Goal: Answer question/provide support: Share knowledge or assist other users

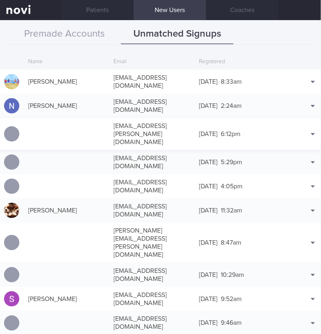
scroll to position [20, 0]
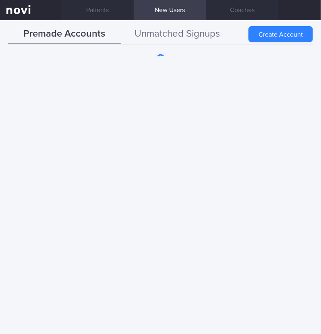
click at [189, 32] on button "Unmatched Signups" at bounding box center [177, 34] width 113 height 20
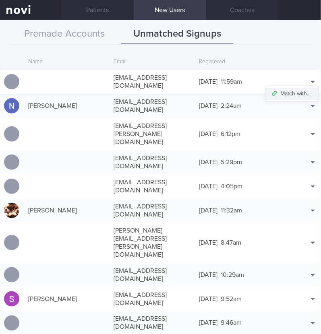
click at [286, 88] on button "Match with..." at bounding box center [292, 94] width 53 height 12
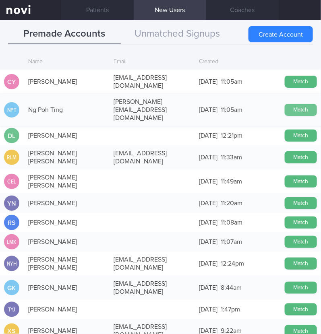
click at [296, 104] on button "Match" at bounding box center [301, 110] width 32 height 12
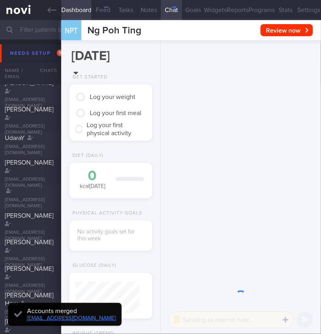
scroll to position [30, 60]
click at [303, 7] on button "Settings" at bounding box center [308, 10] width 25 height 20
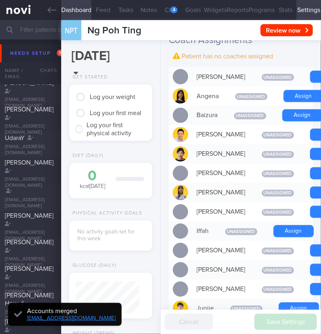
scroll to position [-308, 0]
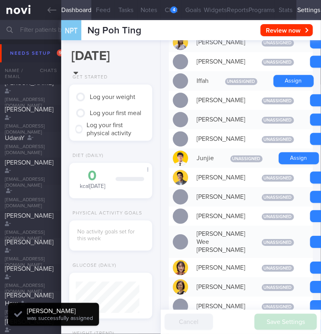
scroll to position [32, 64]
click at [292, 164] on button "Assign" at bounding box center [299, 158] width 40 height 12
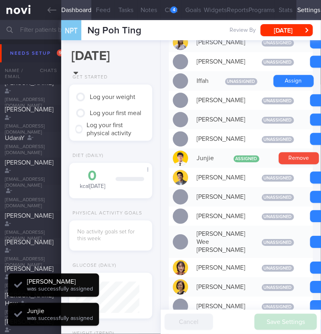
scroll to position [-347, 0]
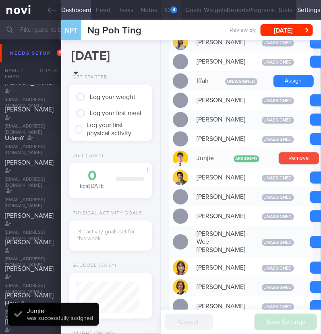
click at [171, 9] on div "4" at bounding box center [173, 9] width 7 height 7
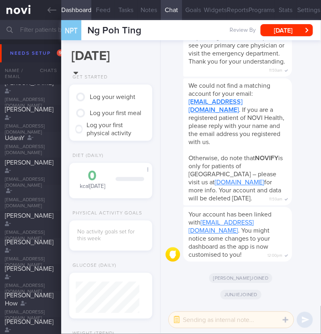
drag, startPoint x: 178, startPoint y: 314, endPoint x: 192, endPoint y: 313, distance: 14.2
click at [177, 314] on button "button" at bounding box center [176, 320] width 14 height 14
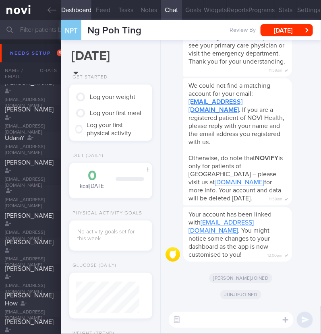
click at [214, 320] on textarea at bounding box center [231, 320] width 125 height 16
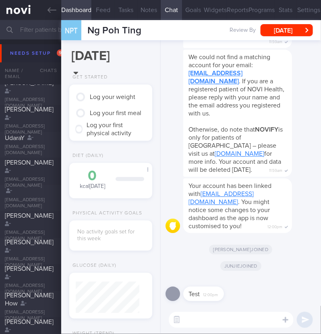
click at [234, 318] on textarea at bounding box center [231, 320] width 125 height 16
type textarea "Hi:)"
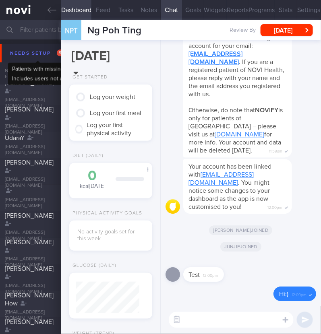
click at [22, 56] on div "Needs setup 97" at bounding box center [38, 53] width 60 height 11
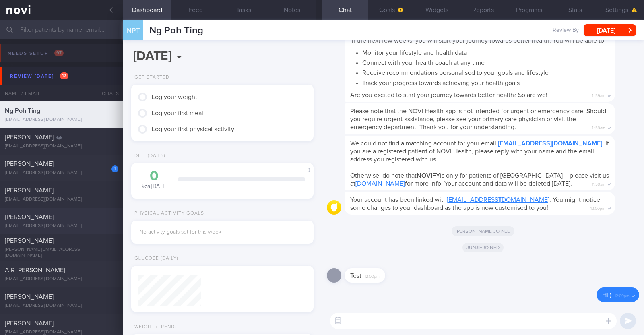
scroll to position [79, 160]
click at [320, 15] on button "Widgets" at bounding box center [437, 10] width 46 height 20
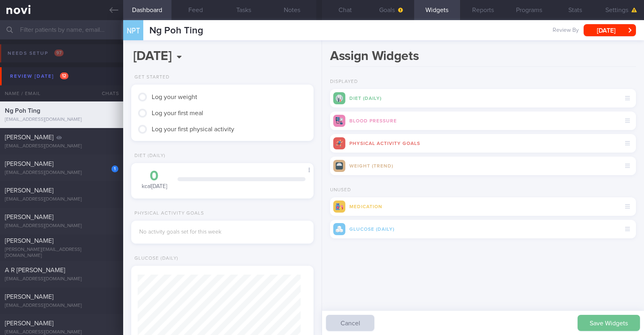
click at [320, 326] on button "Save Widgets" at bounding box center [609, 323] width 62 height 16
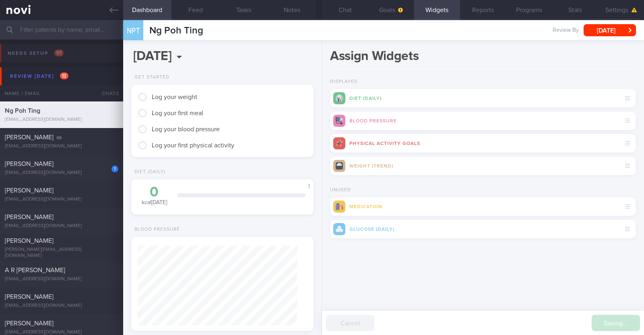
scroll to position [80, 160]
click at [320, 10] on button "Goals" at bounding box center [391, 10] width 46 height 20
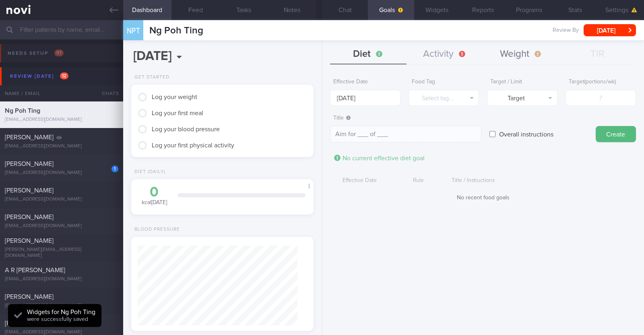
click at [320, 54] on button "Weight" at bounding box center [521, 54] width 76 height 20
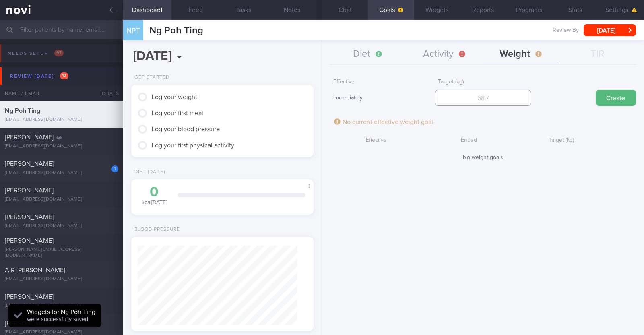
click at [320, 95] on input "number" at bounding box center [483, 98] width 97 height 16
type input "60"
click at [320, 99] on button "Create" at bounding box center [616, 98] width 40 height 16
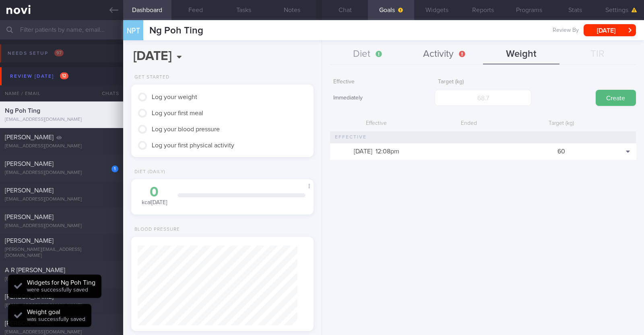
scroll to position [91, 160]
click at [320, 52] on button "Activity" at bounding box center [445, 54] width 76 height 20
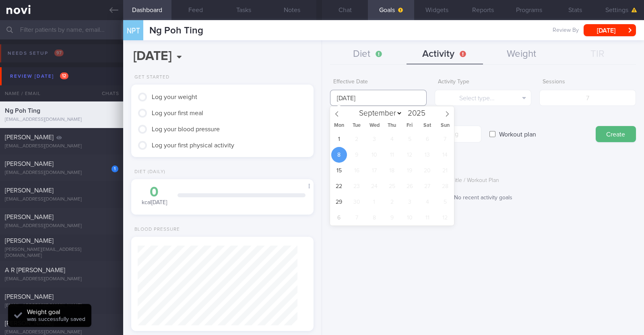
click at [320, 92] on input "[DATE]" at bounding box center [378, 98] width 97 height 16
click at [320, 142] on span "1" at bounding box center [339, 139] width 16 height 16
type input "[DATE]"
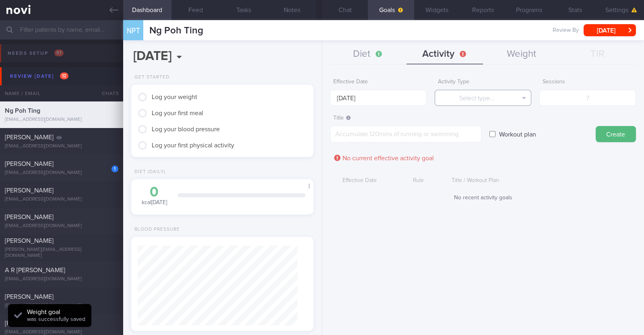
click at [320, 101] on button "Select type..." at bounding box center [483, 98] width 97 height 16
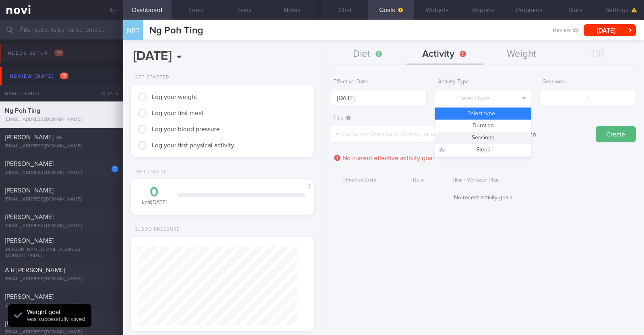
click at [320, 140] on button "Sessions" at bounding box center [483, 138] width 96 height 12
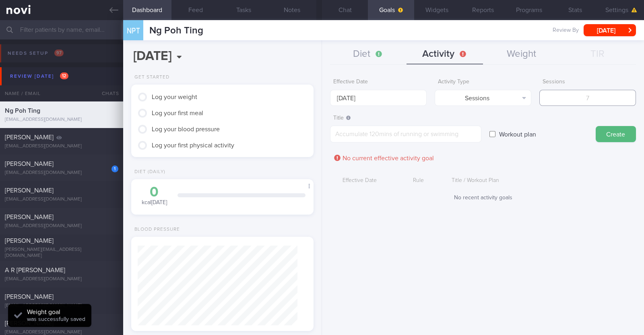
click at [320, 102] on input "number" at bounding box center [587, 98] width 97 height 16
type input "2"
click at [320, 136] on textarea at bounding box center [405, 134] width 151 height 17
click at [320, 138] on textarea at bounding box center [405, 134] width 151 height 17
paste textarea "Aim to do 2x strength training sessions per week. Body weight training - [Exerc…"
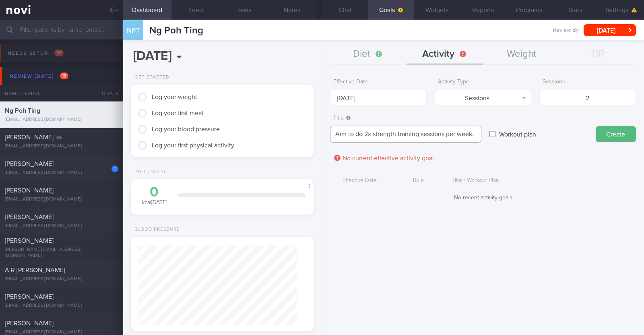
scroll to position [8, 0]
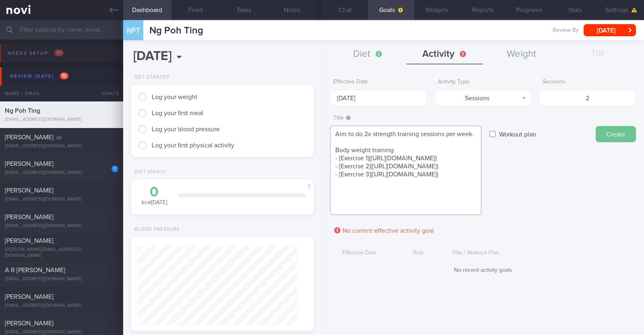
type textarea "Aim to do 2x strength training sessions per week. Body weight training - [Exerc…"
click at [320, 134] on button "Create" at bounding box center [616, 134] width 40 height 16
type input "[DATE]"
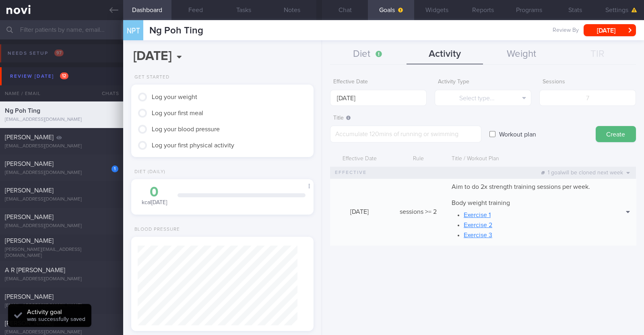
scroll to position [0, 0]
click at [320, 54] on button "Diet" at bounding box center [368, 54] width 76 height 20
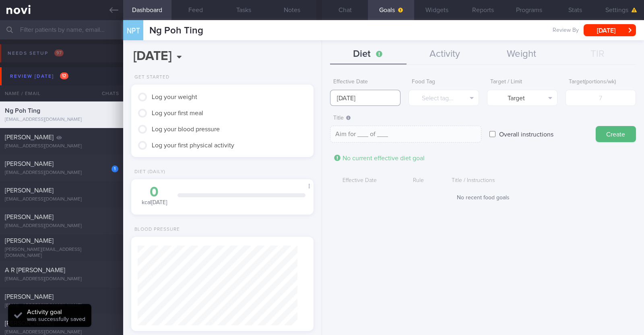
click at [320, 100] on input "[DATE]" at bounding box center [365, 98] width 70 height 16
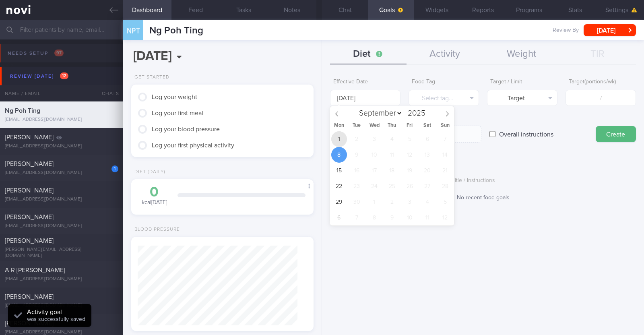
click at [320, 136] on span "1" at bounding box center [339, 139] width 16 height 16
type input "[DATE]"
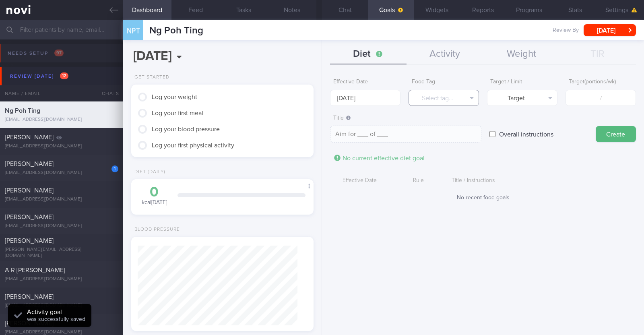
drag, startPoint x: 427, startPoint y: 103, endPoint x: 430, endPoint y: 106, distance: 4.4
click at [320, 102] on button "Select tag..." at bounding box center [444, 98] width 70 height 16
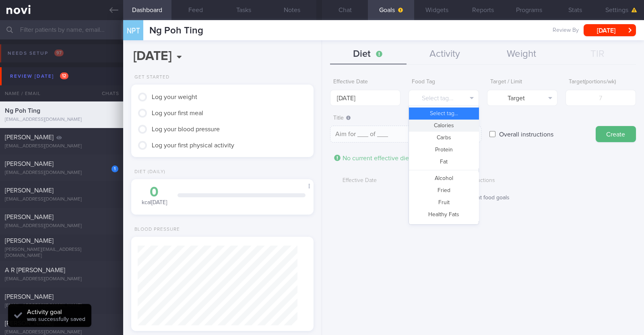
click at [320, 122] on button "Calories" at bounding box center [444, 126] width 70 height 12
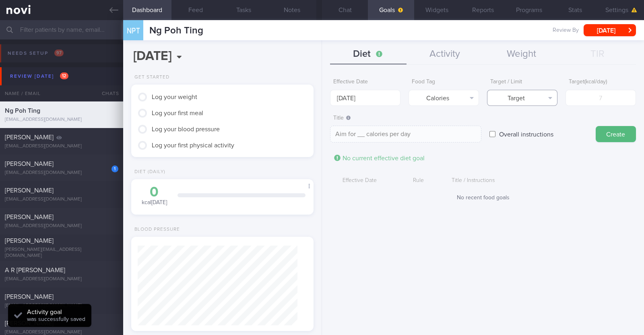
click at [320, 95] on button "Target" at bounding box center [522, 98] width 70 height 16
click at [320, 123] on button "Limit" at bounding box center [523, 126] width 70 height 12
type textarea "Keep to __ calories per day"
click at [320, 99] on input "number" at bounding box center [601, 98] width 70 height 16
type input "1"
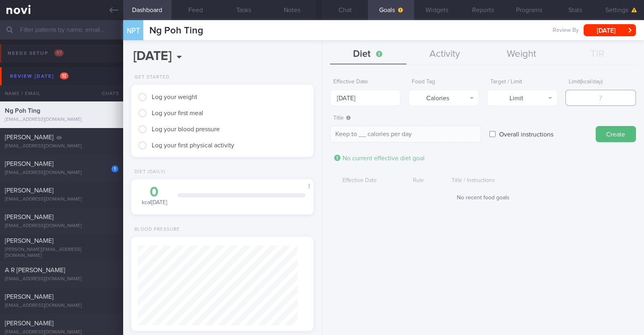
type textarea "Keep to 1 calories per day"
type input "12"
type textarea "Keep to 12 calories per day"
type input "120"
type textarea "Keep to 120 calories per day"
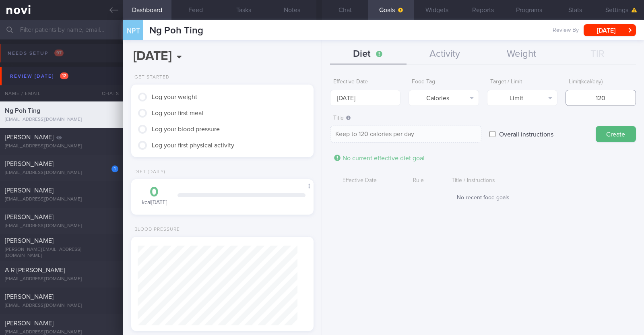
type input "1200"
type textarea "Keep to 1200 calories per day"
type input "1200"
click at [320, 134] on button "Create" at bounding box center [616, 134] width 40 height 16
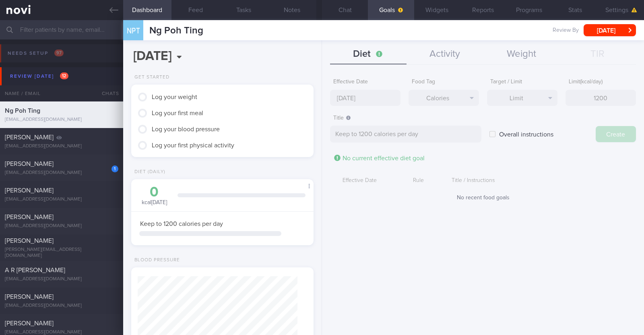
type input "[DATE]"
type textarea "Aim for ___ of ___"
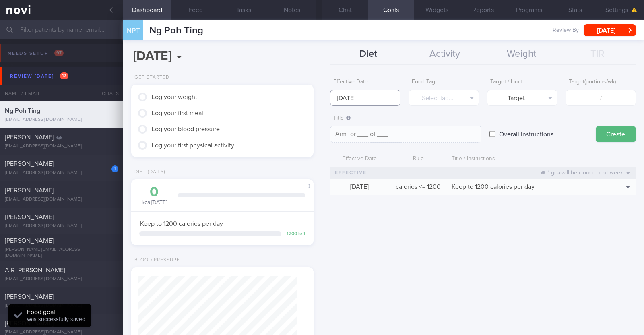
click at [320, 93] on input "[DATE]" at bounding box center [365, 98] width 70 height 16
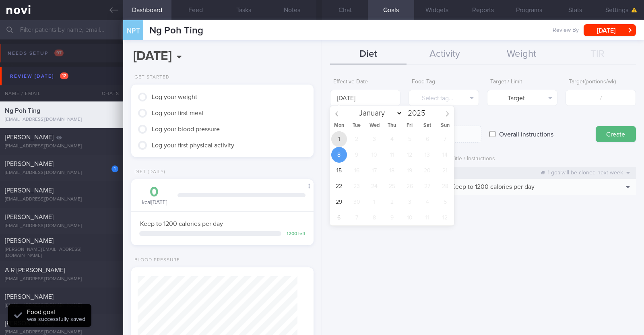
click at [320, 134] on span "1" at bounding box center [339, 139] width 16 height 16
type input "[DATE]"
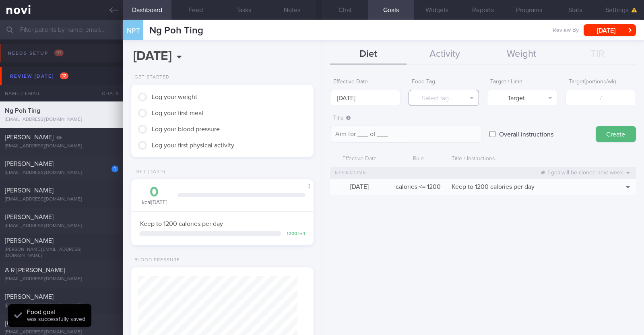
click at [320, 101] on button "Select tag..." at bounding box center [444, 98] width 70 height 16
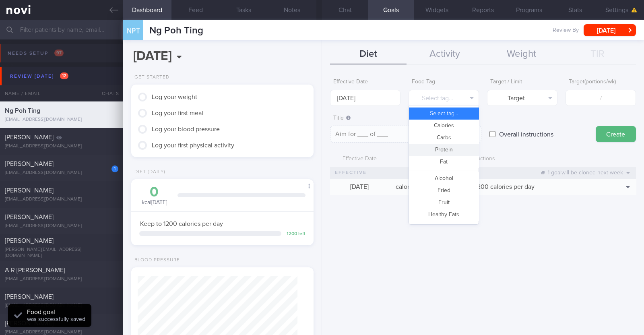
click at [320, 151] on button "Protein" at bounding box center [444, 150] width 70 height 12
type textarea "Aim for __g of protein per day"
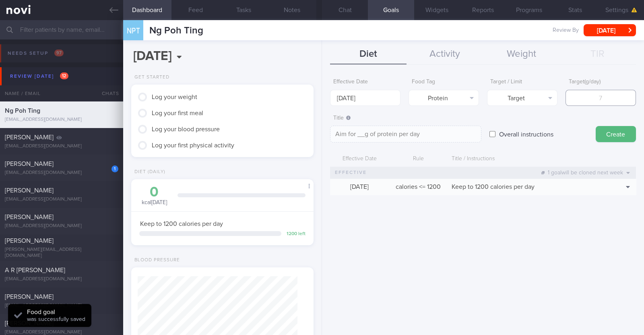
click at [320, 93] on input "number" at bounding box center [601, 98] width 70 height 16
type input "6"
type textarea "Aim for 6g of protein per day"
type input "60"
type textarea "Aim for 60g of protein per day"
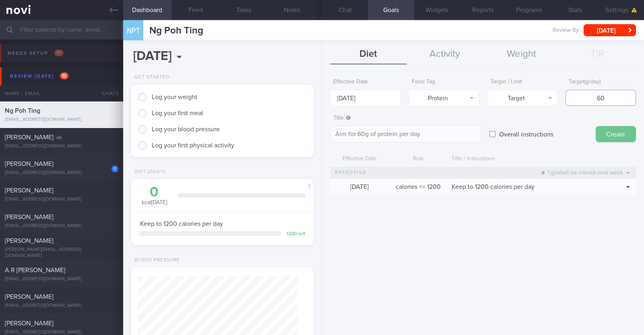
type input "60"
click at [320, 131] on button "Create" at bounding box center [616, 134] width 40 height 16
type input "[DATE]"
type textarea "Aim for ___ of ___"
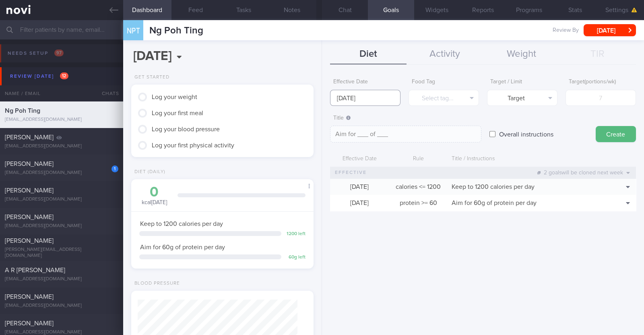
click at [320, 99] on input "[DATE]" at bounding box center [365, 98] width 70 height 16
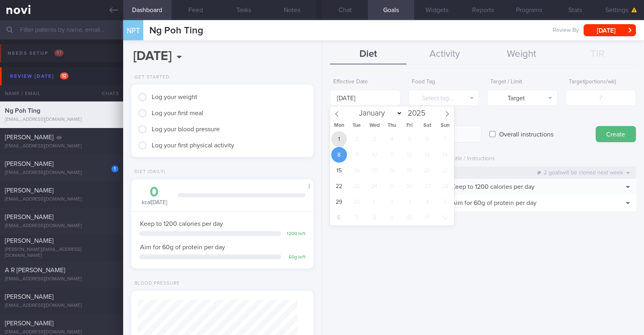
click at [320, 138] on span "1" at bounding box center [339, 139] width 16 height 16
type input "[DATE]"
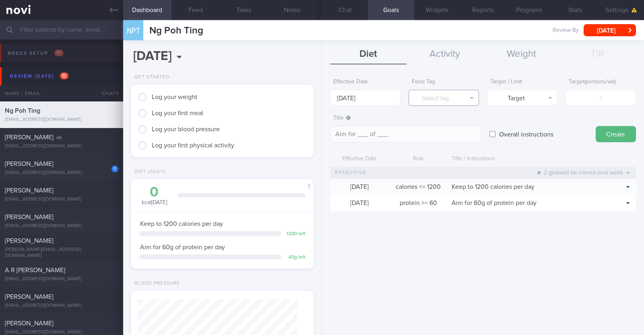
click at [320, 97] on button "Select tag..." at bounding box center [444, 98] width 70 height 16
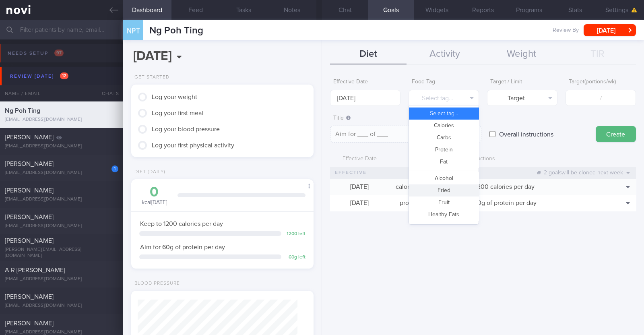
click at [320, 188] on button "Fried" at bounding box center [444, 190] width 70 height 12
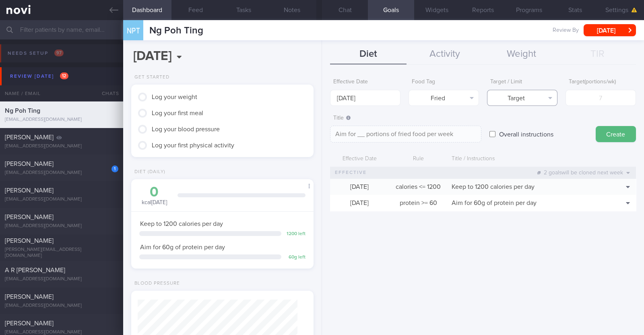
click at [320, 95] on button "Target" at bounding box center [522, 98] width 70 height 16
click at [320, 124] on button "Limit" at bounding box center [523, 126] width 70 height 12
type textarea "Keep to __ portions of fried food per week"
click at [320, 97] on input "number" at bounding box center [601, 98] width 70 height 16
type input "2"
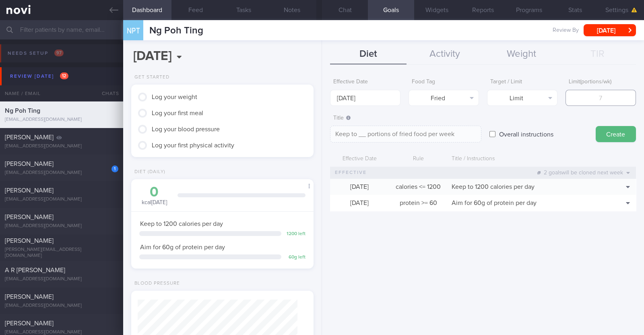
type textarea "Keep to 2 portions of fried food per week"
type input "2"
click at [320, 133] on button "Create" at bounding box center [616, 134] width 40 height 16
type input "[DATE]"
type textarea "Aim for ___ of ___"
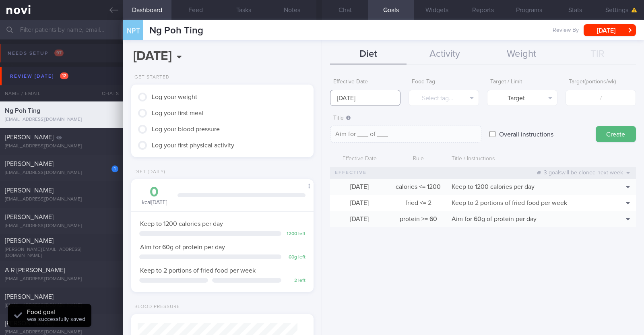
click at [320, 93] on input "[DATE]" at bounding box center [365, 98] width 70 height 16
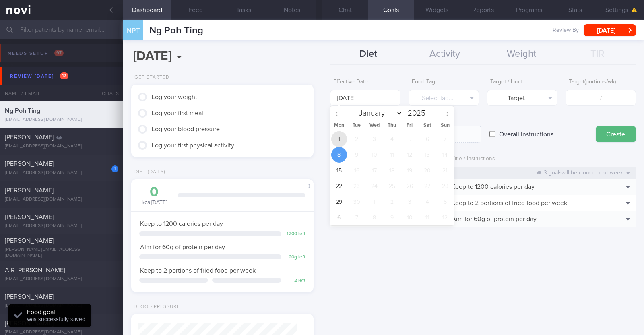
drag, startPoint x: 341, startPoint y: 139, endPoint x: 410, endPoint y: 110, distance: 75.2
click at [320, 139] on span "1" at bounding box center [339, 139] width 16 height 16
type input "[DATE]"
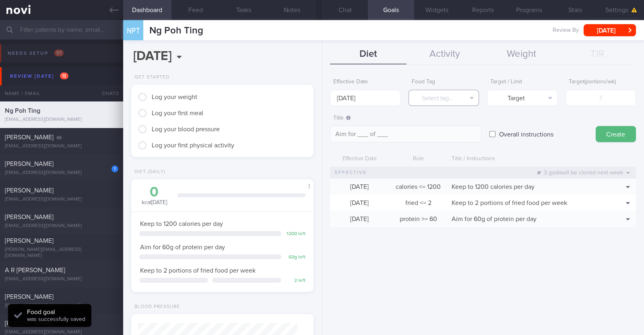
click at [320, 96] on button "Select tag..." at bounding box center [444, 98] width 70 height 16
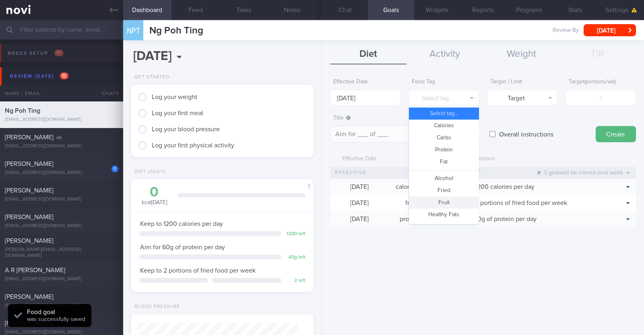
click at [320, 198] on button "Fruit" at bounding box center [444, 202] width 70 height 12
type textarea "Aim for __ portions of fruits per week"
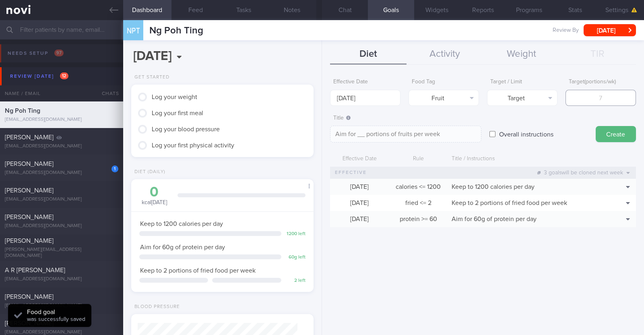
click at [320, 99] on input "number" at bounding box center [601, 98] width 70 height 16
type input "1"
type textarea "Aim for 1 portions of fruits per week"
type input "14"
type textarea "Aim for 14 portions of fruits per week"
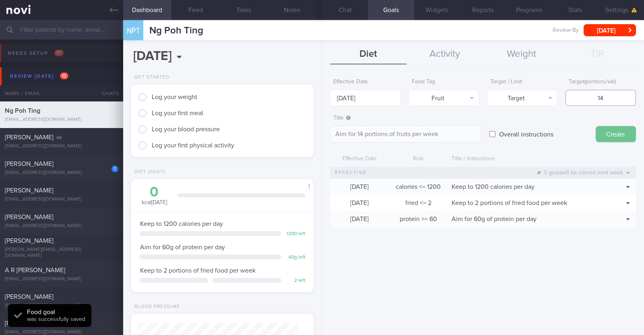
type input "14"
click at [320, 138] on button "Create" at bounding box center [616, 134] width 40 height 16
type input "[DATE]"
type textarea "Aim for ___ of ___"
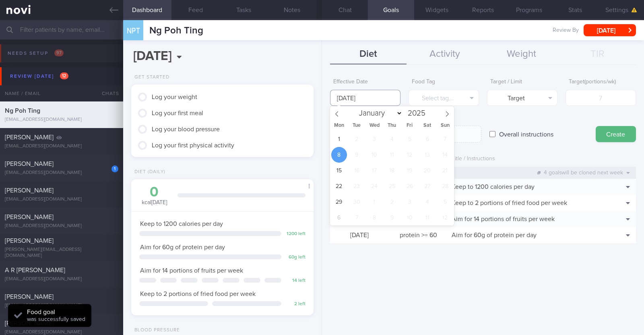
click at [320, 100] on input "[DATE]" at bounding box center [365, 98] width 70 height 16
click at [320, 145] on span "1" at bounding box center [339, 139] width 16 height 16
type input "[DATE]"
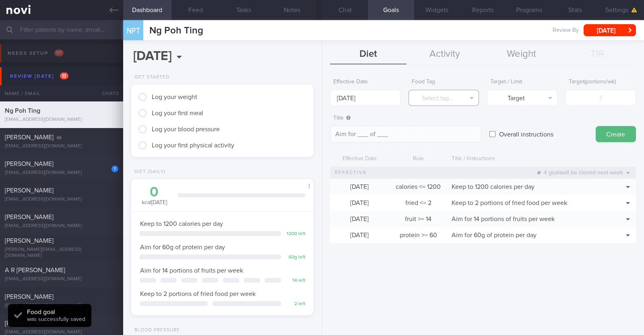
click at [320, 101] on button "Select tag..." at bounding box center [444, 98] width 70 height 16
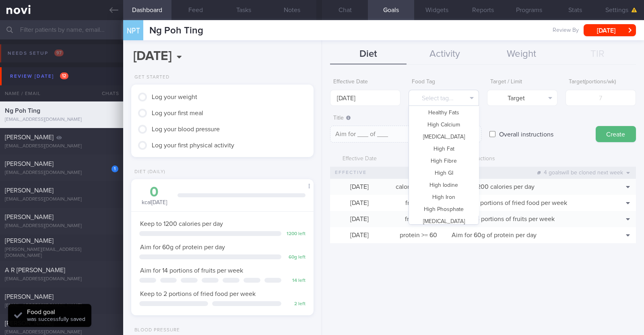
scroll to position [240, 0]
click at [320, 193] on button "Vegetable" at bounding box center [444, 192] width 70 height 12
type textarea "Aim for __ portions of vegetables per week"
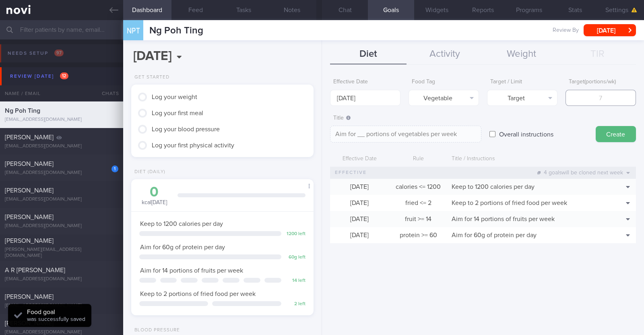
click at [320, 97] on input "number" at bounding box center [601, 98] width 70 height 16
type input "1"
type textarea "Aim for 1 portions of vegetables per week"
type input "14"
type textarea "Aim for 14 portions of vegetables per week"
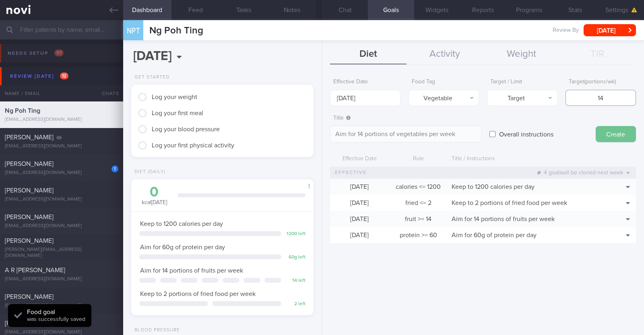
type input "14"
click at [320, 136] on button "Create" at bounding box center [616, 134] width 40 height 16
type input "[DATE]"
type textarea "Aim for ___ of ___"
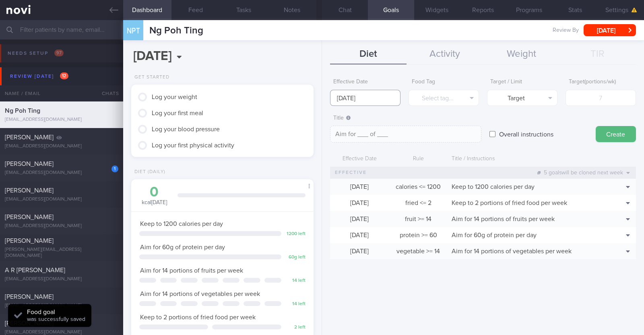
click at [320, 96] on input "[DATE]" at bounding box center [365, 98] width 70 height 16
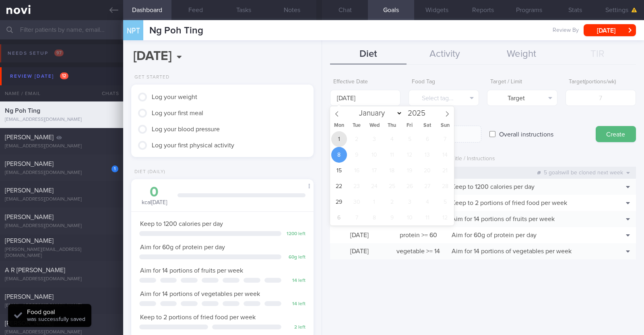
click at [320, 136] on span "1" at bounding box center [339, 139] width 16 height 16
type input "[DATE]"
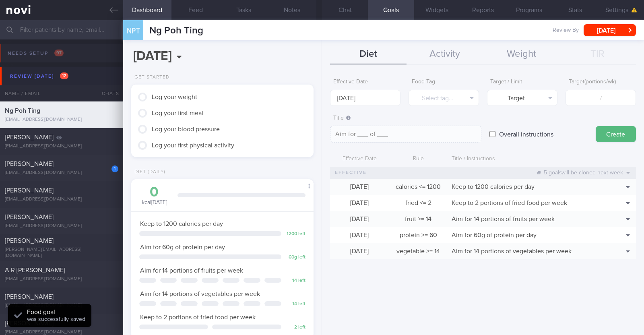
click at [320, 135] on label "Overall instructions" at bounding box center [526, 134] width 62 height 16
click at [320, 135] on input "Overall instructions" at bounding box center [493, 134] width 6 height 16
checkbox input "true"
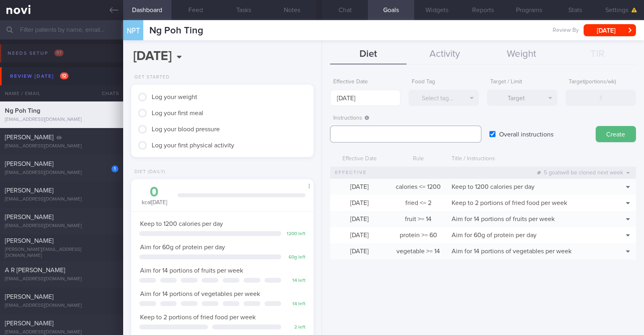
click at [320, 133] on textarea at bounding box center [405, 134] width 151 height 17
paste textarea "Aim to consume xxL of fluids per day (Choose water first)"
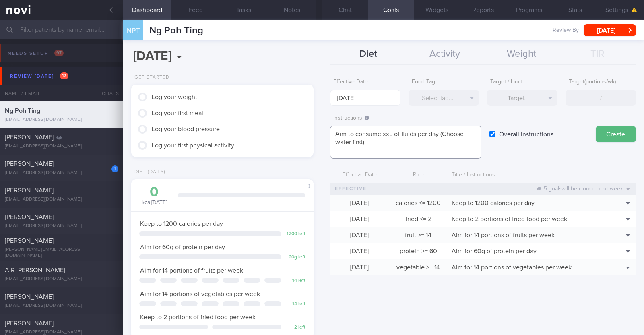
scroll to position [0, 0]
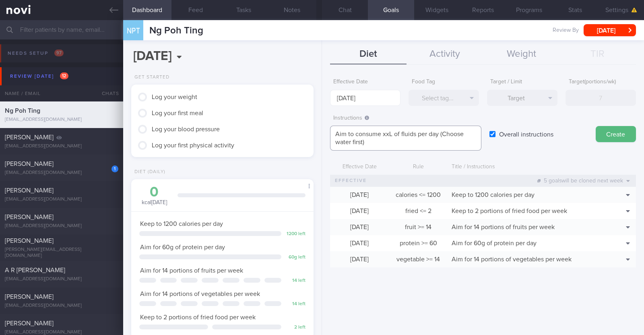
click at [320, 134] on textarea "Aim to consume xxL of fluids per day (Choose water first)" at bounding box center [405, 138] width 151 height 25
paste textarea "1.7-2L"
type textarea "Aim to consume 1.7-2L of fluids per day (Choose water first)"
click at [320, 132] on button "Create" at bounding box center [616, 134] width 40 height 16
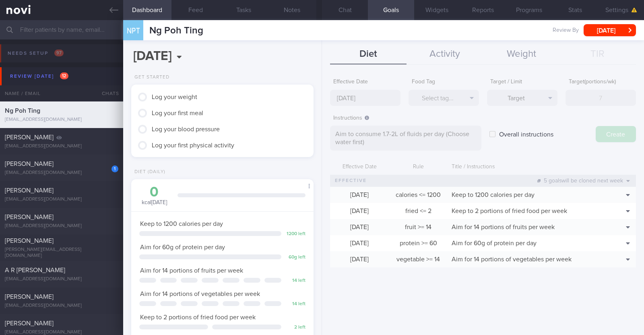
type input "[DATE]"
type textarea "Aim for ___ of ___"
checkbox input "false"
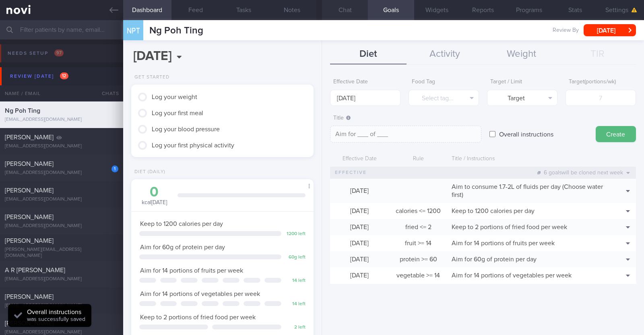
click at [320, 12] on button "Chat" at bounding box center [345, 10] width 46 height 20
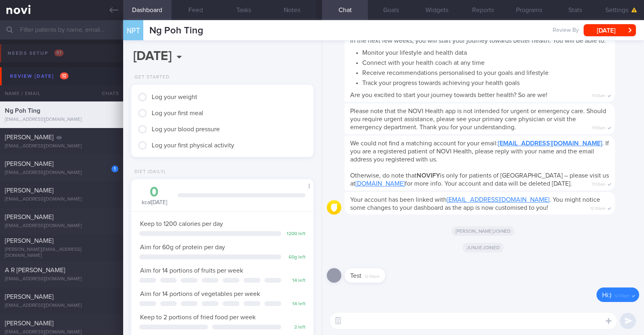
click at [320, 320] on textarea at bounding box center [473, 321] width 287 height 16
paste textarea "Hi [patient’s name]! This is Charlotte, the dietitian. It was nice meeting you …"
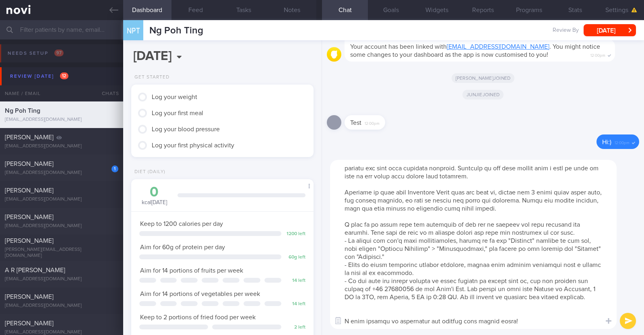
scroll to position [24, 0]
click at [320, 309] on textarea at bounding box center [473, 244] width 287 height 169
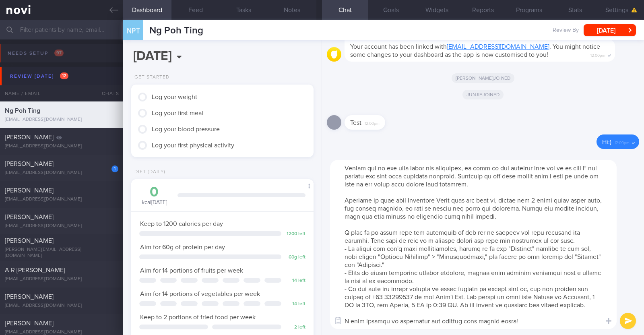
scroll to position [16, 0]
drag, startPoint x: 341, startPoint y: 192, endPoint x: 560, endPoint y: 208, distance: 219.6
click at [320, 208] on textarea at bounding box center [473, 244] width 287 height 169
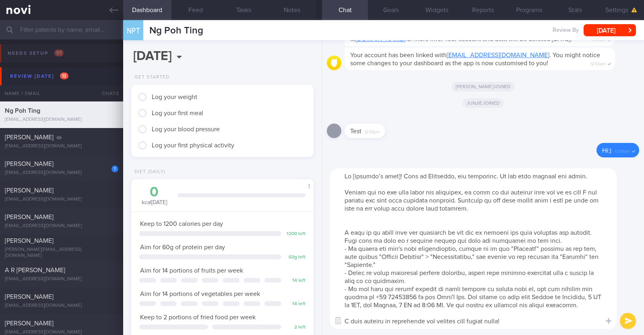
scroll to position [0, 0]
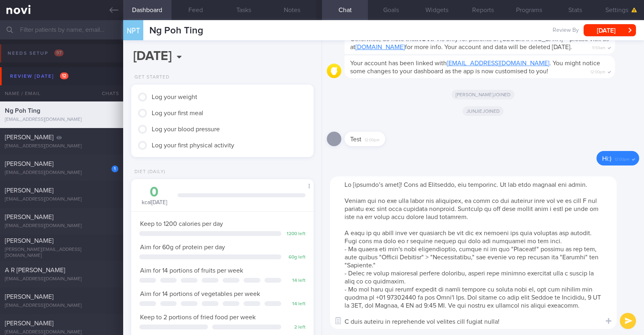
click at [320, 185] on textarea at bounding box center [473, 252] width 287 height 153
type textarea "Hi Jennifer! This is Charlotte, the dietitian. It was nice meeting you today. P…"
click at [320, 317] on button "submit" at bounding box center [628, 321] width 16 height 16
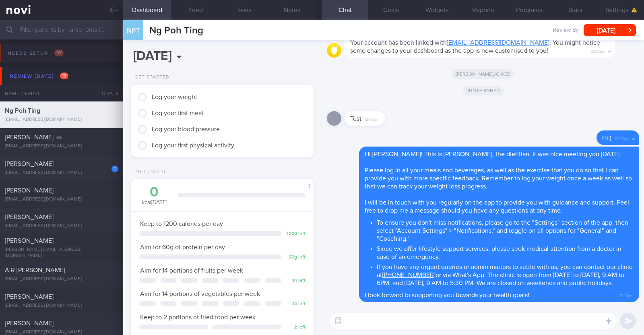
click at [320, 322] on textarea at bounding box center [473, 321] width 287 height 16
paste textarea "Here is a summary of what we discussed: Basics of Weight Management - Diet: A w…"
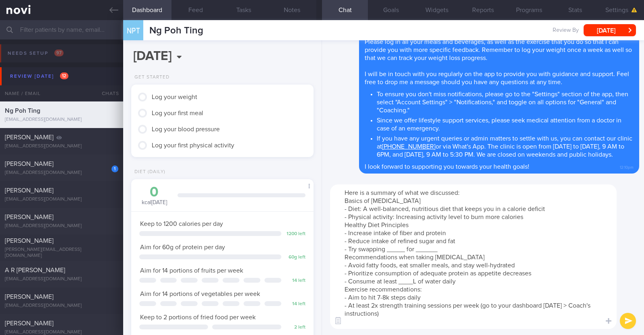
click at [320, 215] on textarea "Here is a summary of what we discussed: Basics of Weight Management - Diet: A w…" at bounding box center [473, 256] width 287 height 145
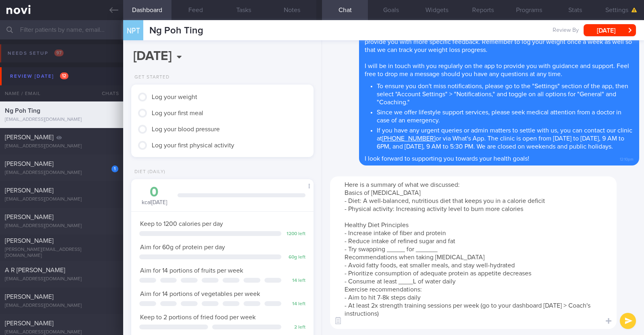
drag, startPoint x: 404, startPoint y: 249, endPoint x: 388, endPoint y: 248, distance: 16.1
click at [320, 248] on textarea "Here is a summary of what we discussed: Basics of Weight Management - Diet: A w…" at bounding box center [473, 252] width 287 height 153
drag, startPoint x: 473, startPoint y: 250, endPoint x: 451, endPoint y: 250, distance: 22.5
click at [320, 250] on textarea "Here is a summary of what we discussed: Basics of Weight Management - Diet: A w…" at bounding box center [473, 252] width 287 height 153
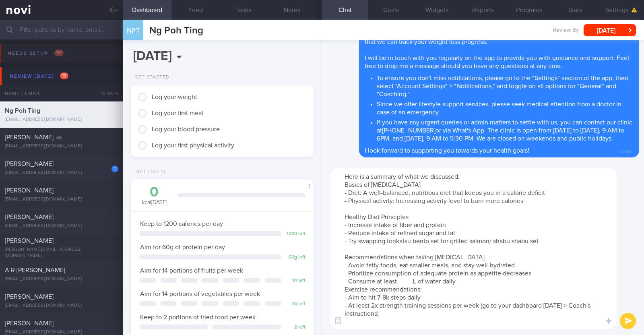
drag, startPoint x: 461, startPoint y: 254, endPoint x: 415, endPoint y: 254, distance: 45.5
click at [320, 254] on textarea "Here is a summary of what we discussed: Basics of Weight Management - Diet: A w…" at bounding box center [473, 248] width 287 height 161
drag, startPoint x: 417, startPoint y: 281, endPoint x: 400, endPoint y: 281, distance: 16.9
click at [320, 281] on textarea "Here is a summary of what we discussed: Basics of Weight Management - Diet: A w…" at bounding box center [473, 248] width 287 height 161
paste textarea "1.7-2"
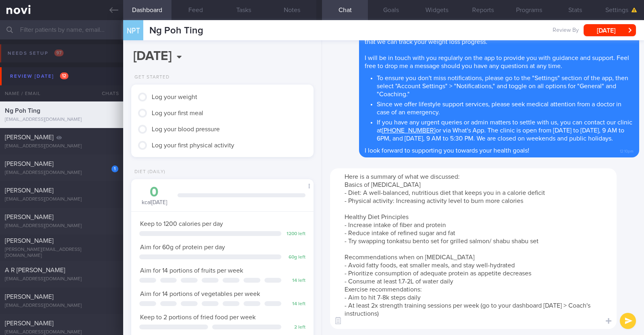
click at [320, 282] on textarea "Here is a summary of what we discussed: Basics of Weight Management - Diet: A w…" at bounding box center [473, 248] width 287 height 161
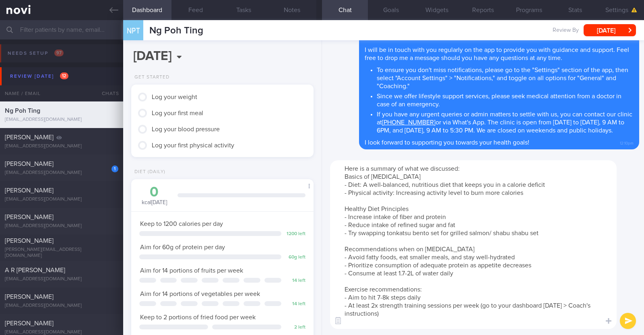
drag, startPoint x: 415, startPoint y: 298, endPoint x: 364, endPoint y: 299, distance: 50.7
click at [320, 299] on textarea "Here is a summary of what we discussed: Basics of Weight Management - Diet: A w…" at bounding box center [473, 244] width 287 height 169
type textarea "Here is a summary of what we discussed: Basics of Weight Management - Diet: A w…"
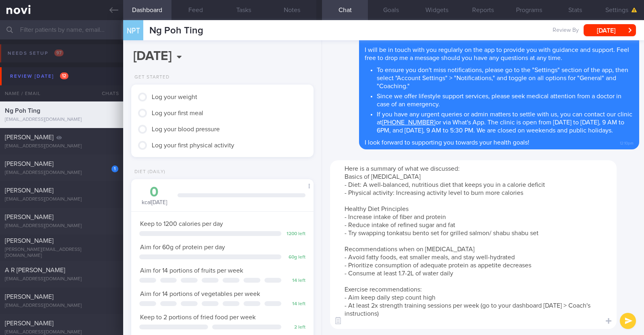
click at [632, 320] on button "submit" at bounding box center [628, 321] width 16 height 16
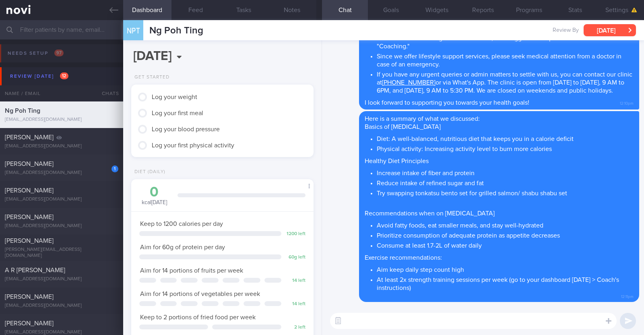
click at [612, 31] on button "[DATE]" at bounding box center [610, 30] width 52 height 12
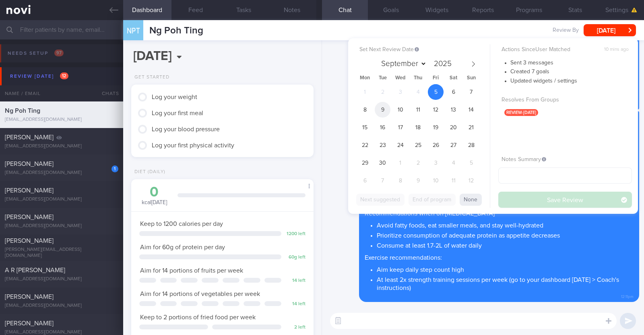
click at [385, 108] on span "9" at bounding box center [383, 110] width 16 height 16
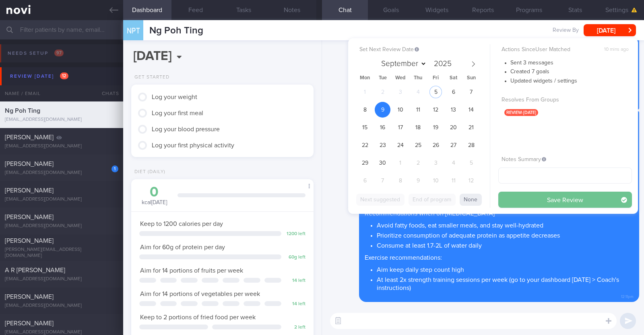
click at [526, 195] on button "Save Review" at bounding box center [565, 200] width 134 height 16
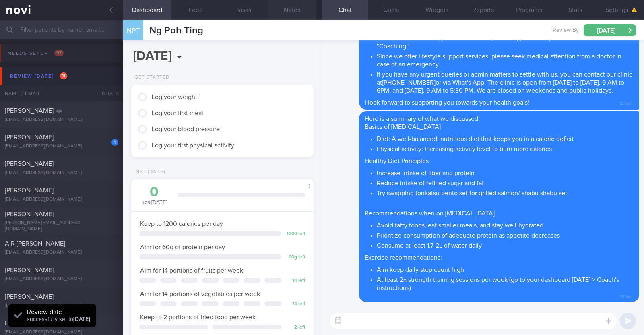
click at [302, 8] on button "Notes" at bounding box center [292, 10] width 48 height 20
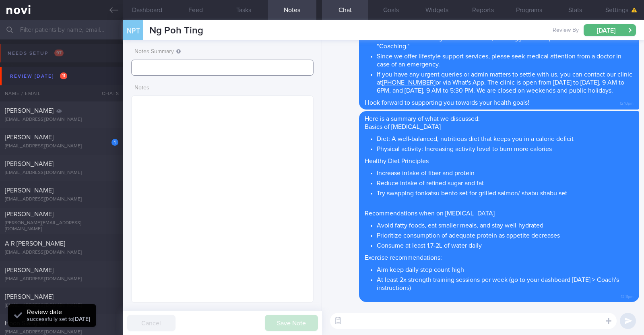
click at [248, 65] on input "text" at bounding box center [222, 68] width 182 height 16
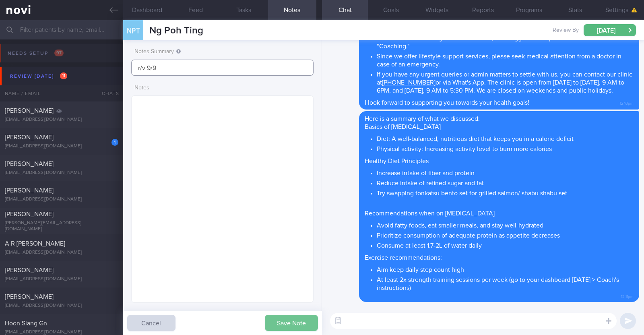
type input "r/v 9/9"
click at [283, 322] on button "Save Note" at bounding box center [291, 323] width 53 height 16
type input "r/v 9/9"
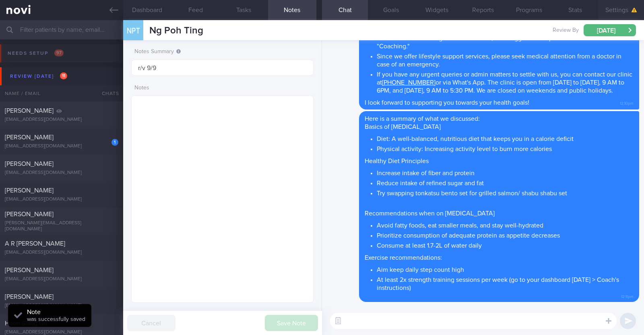
click at [613, 8] on button "Settings" at bounding box center [621, 10] width 46 height 20
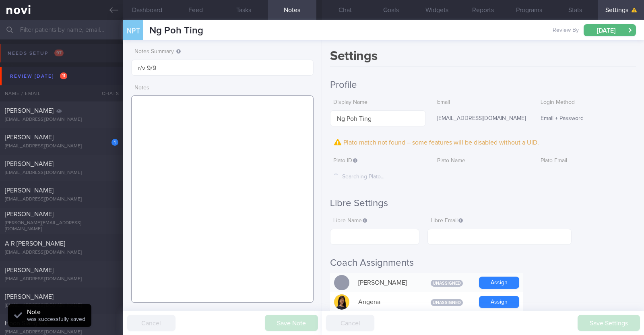
click at [169, 134] on textarea at bounding box center [222, 198] width 182 height 207
click at [227, 105] on textarea at bounding box center [222, 198] width 182 height 207
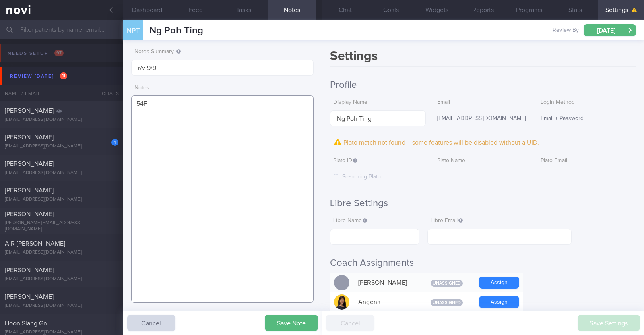
paste textarea "Co-morbidities HTN Hyperthyroid s/p carbimazole 2yr In remission >10yr Other Pr…"
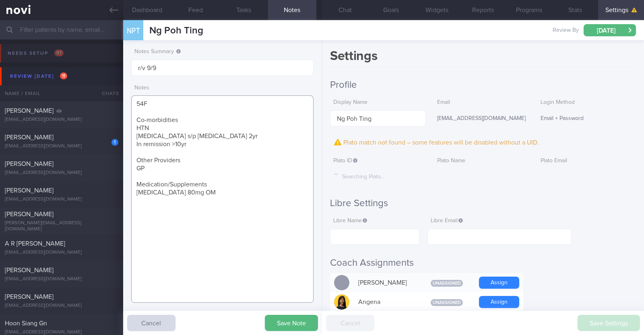
drag, startPoint x: 137, startPoint y: 159, endPoint x: 157, endPoint y: 171, distance: 23.6
click at [157, 171] on textarea "54F Co-morbidities HTN Hyperthyroid s/p carbimazole 2yr In remission >10yr Othe…" at bounding box center [222, 198] width 182 height 207
click at [185, 117] on textarea "54F Co-morbidities HTN Hyperthyroid s/p carbimazole 2yr In remission >10yr Medi…" at bounding box center [222, 198] width 182 height 207
click at [219, 155] on textarea "54F Co-morbidities: HTN Hyperthyroid s/p carbimazole 2yr In remission >10yr Med…" at bounding box center [222, 198] width 182 height 207
click at [223, 159] on textarea "54F Co-morbidities: HTN Hyperthyroid s/p carbimazole 2yr In remission >10yr Med…" at bounding box center [222, 198] width 182 height 207
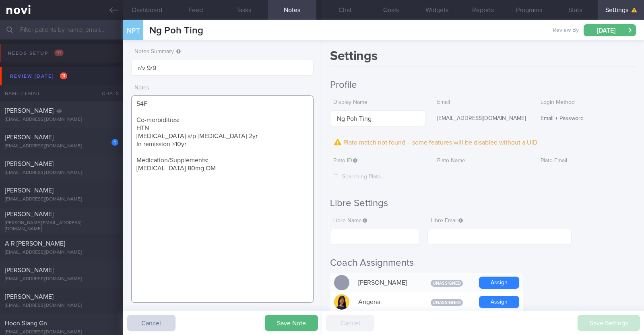
click at [212, 166] on textarea "54F Co-morbidities: HTN Hyperthyroid s/p carbimazole 2yr In remission >10yr Med…" at bounding box center [222, 198] width 182 height 207
paste textarea "Wegovy 0.5mg wkly"
paste textarea "Nightly walks (35-60min)"
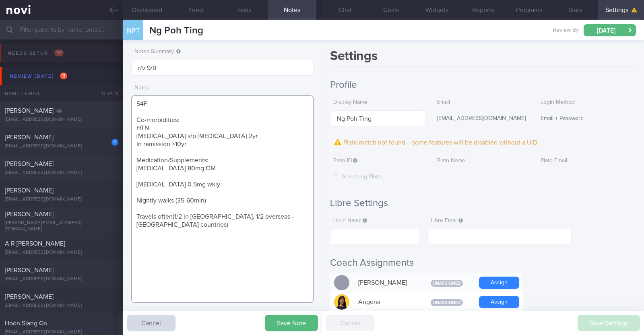
click at [196, 216] on textarea "54F Co-morbidities: HTN Hyperthyroid s/p carbimazole 2yr In remission >10yr Med…" at bounding box center [222, 198] width 182 height 207
type textarea "54F Co-morbidities: HTN [MEDICAL_DATA] s/p [MEDICAL_DATA] 2yr In remission >10y…"
click at [277, 327] on button "Save Note" at bounding box center [291, 323] width 53 height 16
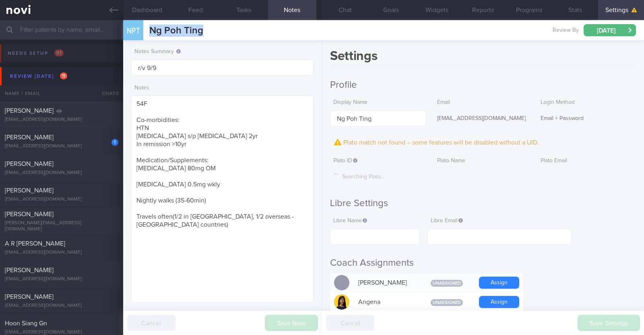
drag, startPoint x: 203, startPoint y: 32, endPoint x: 146, endPoint y: 29, distance: 57.2
click at [146, 29] on div "NPT Ng Poh Ting Ng Poh Ting jen_ng@yahoo.com Review By Tue, 9 Sep Set Next Revi…" at bounding box center [383, 30] width 521 height 20
copy span "Ng Poh Ting"
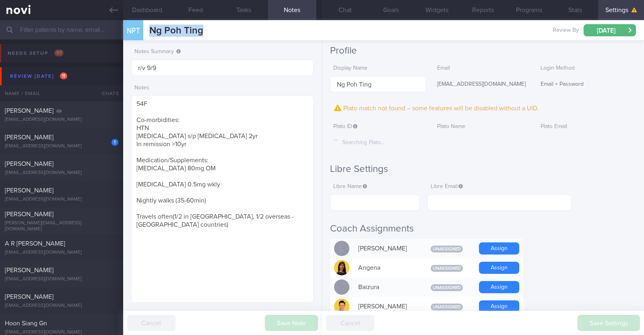
scroll to position [50, 0]
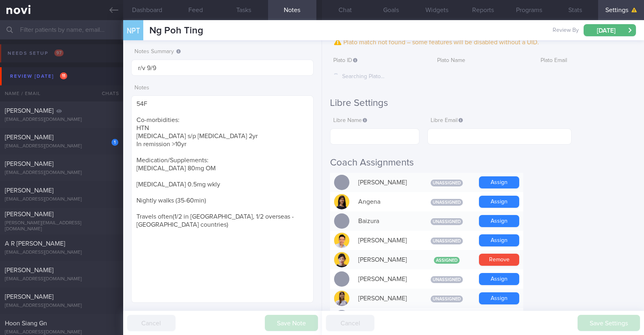
scroll to position [0, 0]
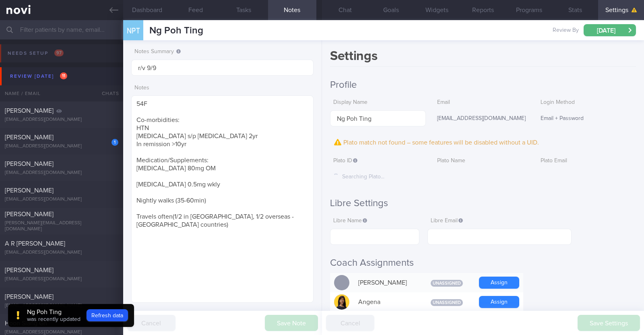
scroll to position [240, 0]
click at [109, 312] on button "Refresh data" at bounding box center [107, 315] width 41 height 12
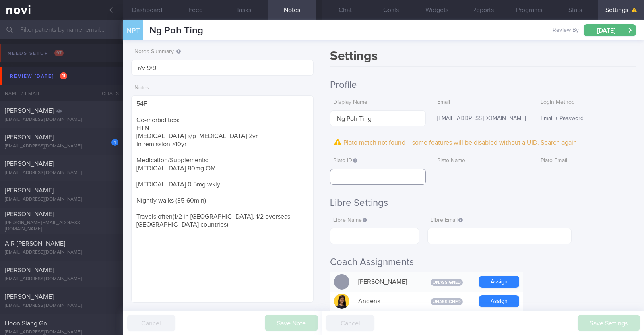
click at [369, 174] on input "text" at bounding box center [377, 177] width 95 height 16
paste input "44ebe02793974081b72b327e67cc4fec"
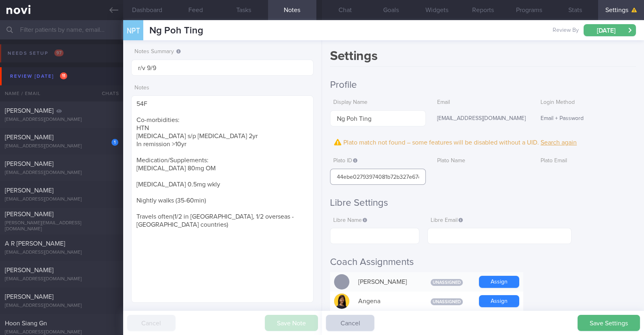
scroll to position [0, 20]
type input "44ebe02793974081b72b327e67cc4fec"
click at [601, 320] on button "Save Settings" at bounding box center [609, 323] width 62 height 16
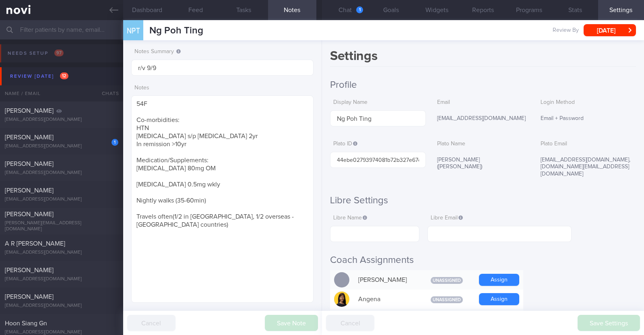
click at [470, 70] on div "Settings Profile Display Name Ng Poh Ting Email jen_ng@yahoo.com Login Method E…" at bounding box center [483, 187] width 322 height 295
drag, startPoint x: 341, startPoint y: 10, endPoint x: 343, endPoint y: 14, distance: 5.0
click at [342, 10] on button "Chat 1" at bounding box center [345, 10] width 46 height 20
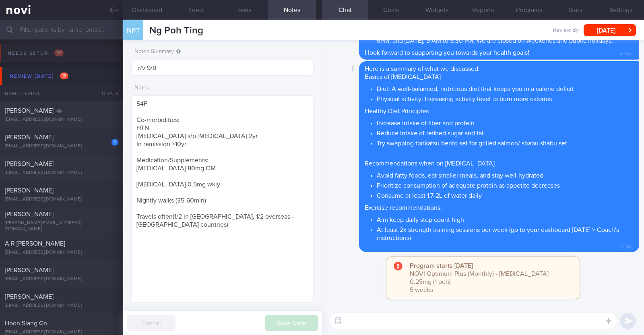
click at [342, 190] on div "Delete Here is a summary of what we discussed: Basics of Weight Management Diet…" at bounding box center [483, 156] width 312 height 191
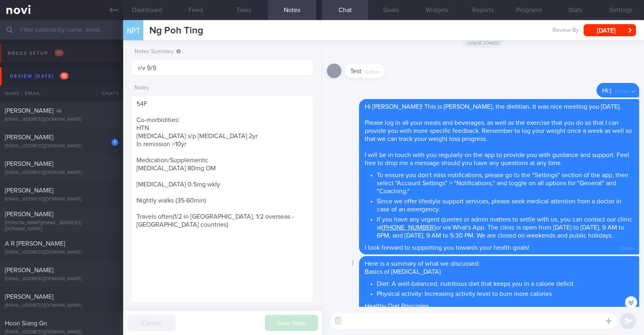
scroll to position [-251, 0]
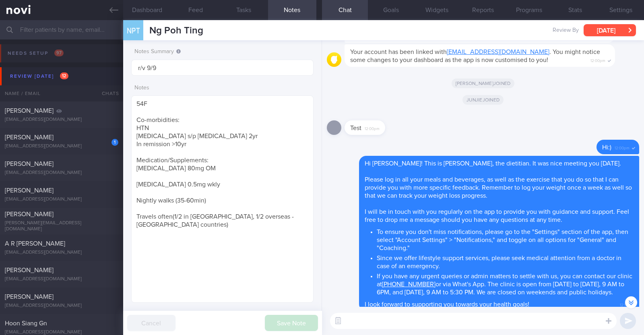
click at [622, 31] on button "[DATE]" at bounding box center [610, 30] width 52 height 12
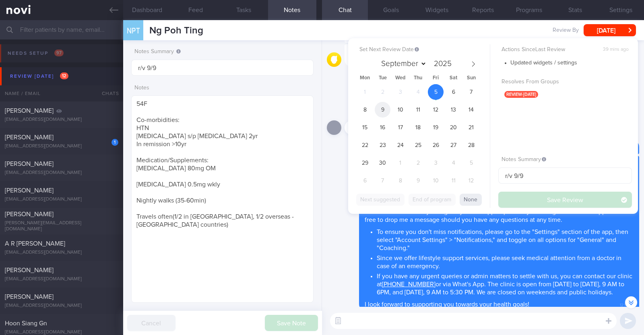
click at [382, 107] on span "9" at bounding box center [383, 110] width 16 height 16
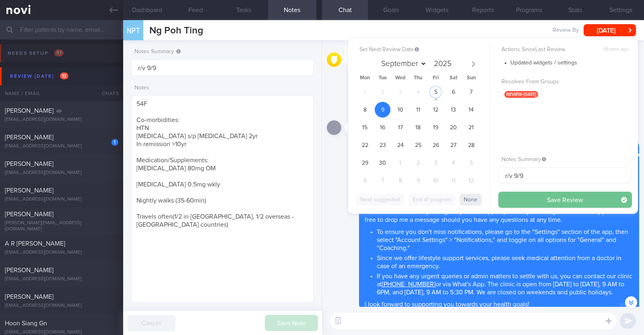
click at [566, 201] on button "Save Review" at bounding box center [565, 200] width 134 height 16
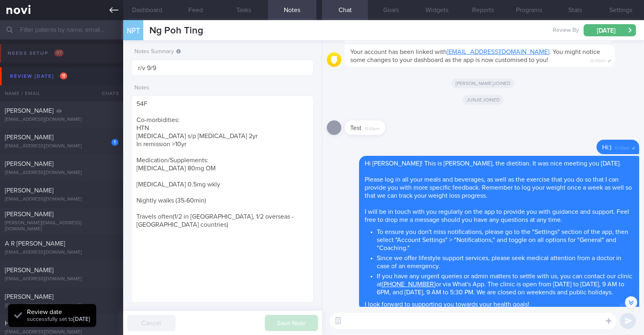
click at [112, 11] on icon at bounding box center [114, 10] width 9 height 6
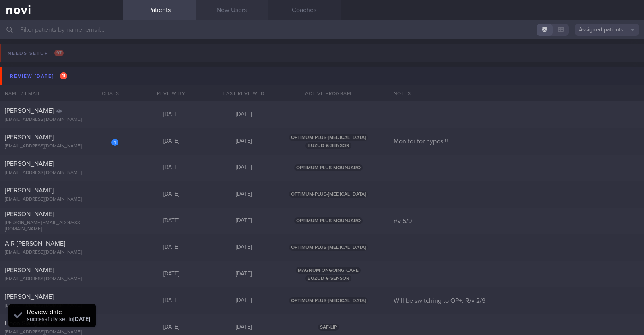
click at [223, 13] on link "New Users" at bounding box center [232, 10] width 72 height 20
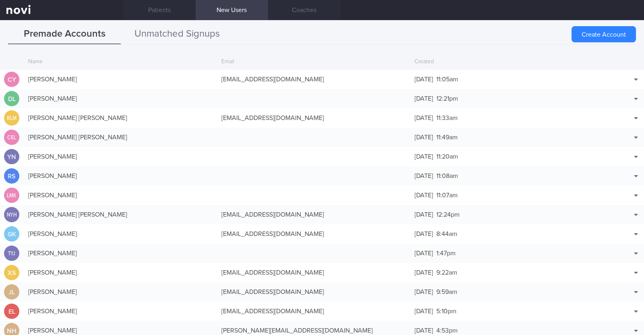
click at [183, 27] on button "Unmatched Signups" at bounding box center [177, 34] width 113 height 20
